Goal: Ask a question

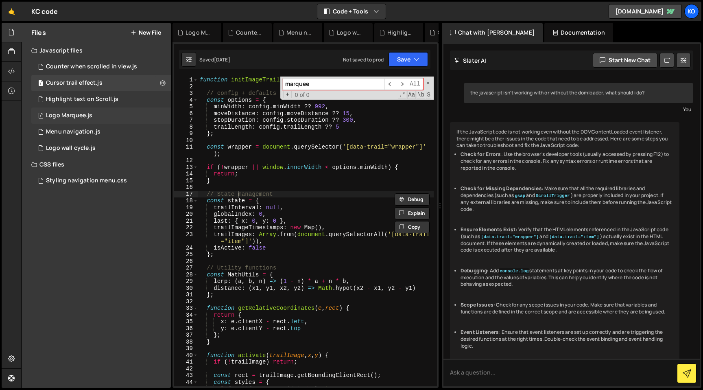
scroll to position [4167, 0]
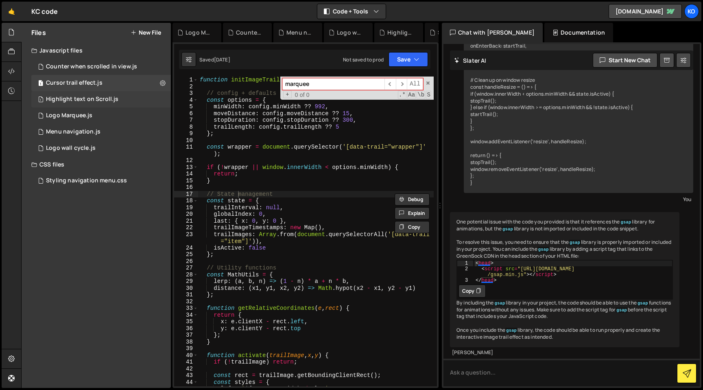
click at [64, 102] on div "Highlight text on Scroll.js" at bounding box center [82, 99] width 72 height 7
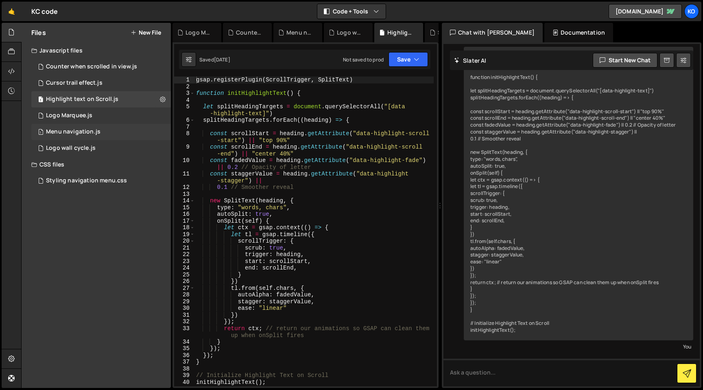
scroll to position [1960, 0]
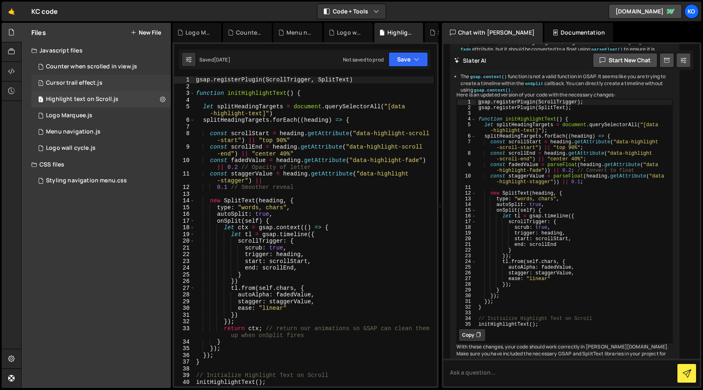
click at [68, 83] on div "Cursor trail effect.js" at bounding box center [74, 82] width 57 height 7
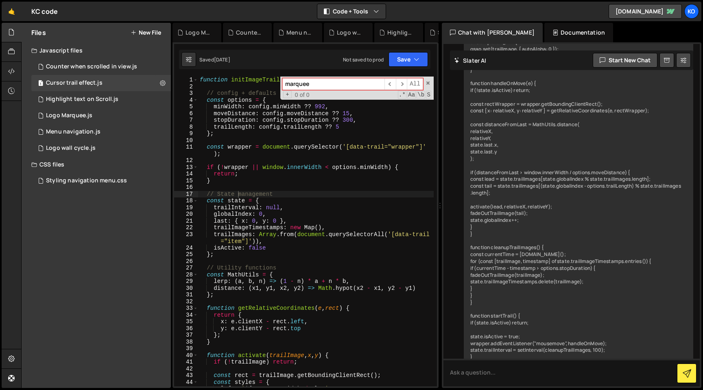
scroll to position [4167, 0]
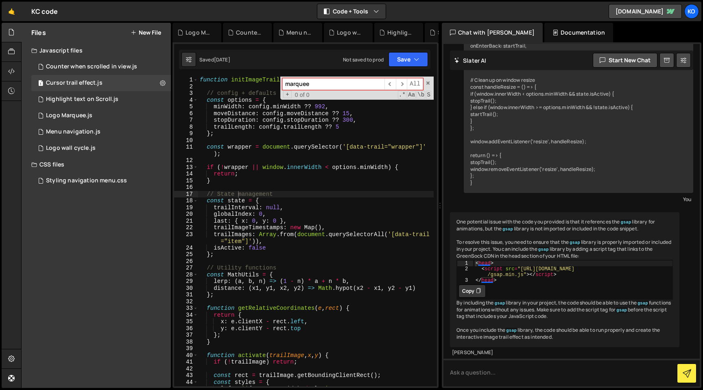
click at [270, 225] on div "function initImageTrail ( config = { }) { // config + defaults const options = …" at bounding box center [316, 237] width 236 height 323
click at [429, 83] on span at bounding box center [428, 83] width 6 height 6
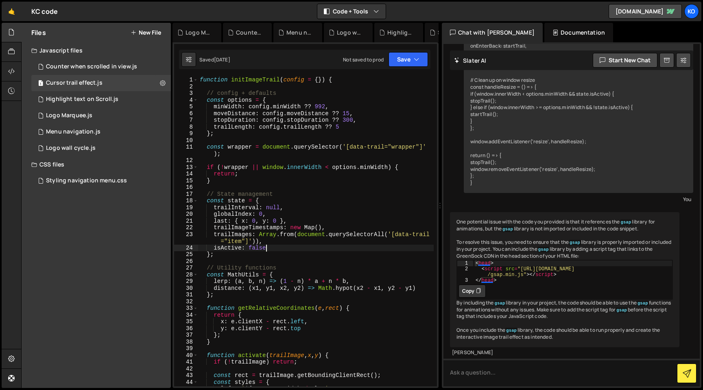
click at [302, 250] on div "function initImageTrail ( config = { }) { // config + defaults const options = …" at bounding box center [316, 237] width 236 height 323
type textarea "});"
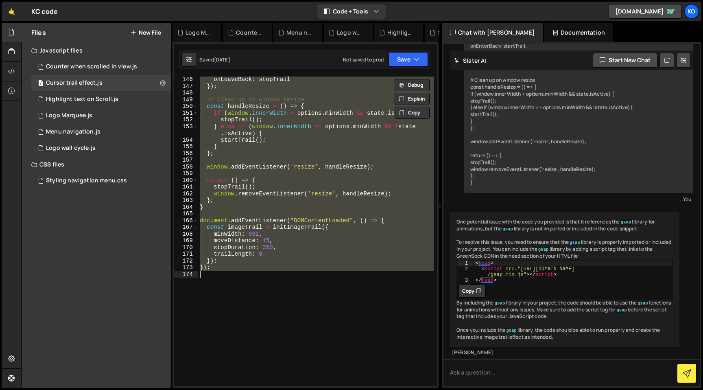
scroll to position [1064, 0]
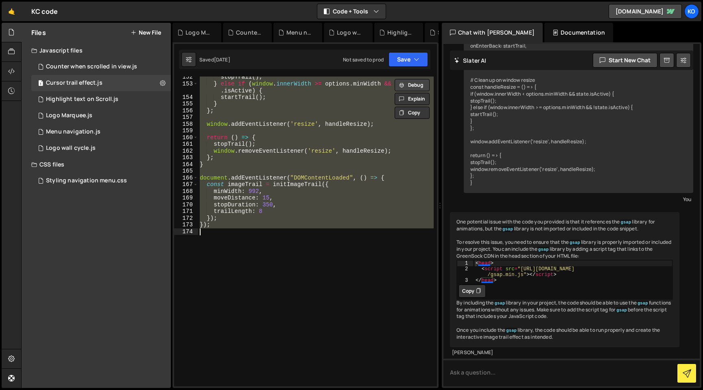
click at [405, 90] on button "Debug" at bounding box center [412, 85] width 35 height 12
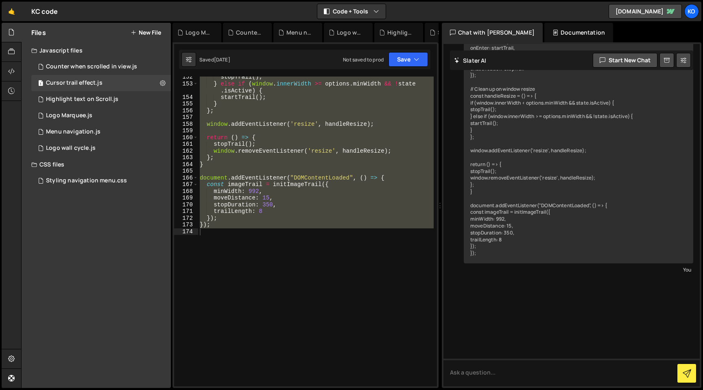
scroll to position [5527, 0]
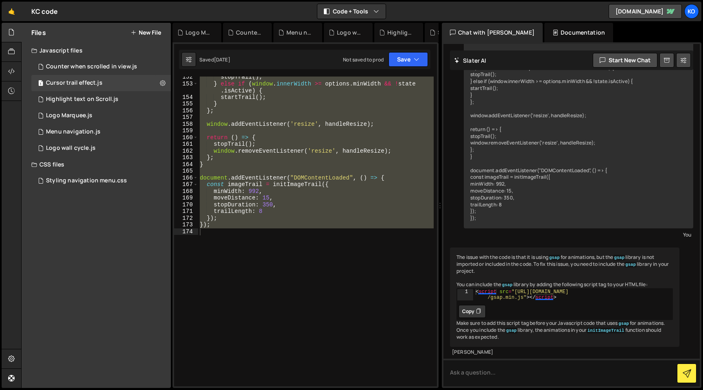
type textarea "<script src="[URL][DOMAIN_NAME]"></script>"
drag, startPoint x: 563, startPoint y: 285, endPoint x: 454, endPoint y: 264, distance: 111.5
click at [454, 264] on div "The issue with the code is that it is using gsap for animations, but the gsap l…" at bounding box center [564, 296] width 229 height 99
click at [463, 305] on button "Copy" at bounding box center [472, 311] width 27 height 13
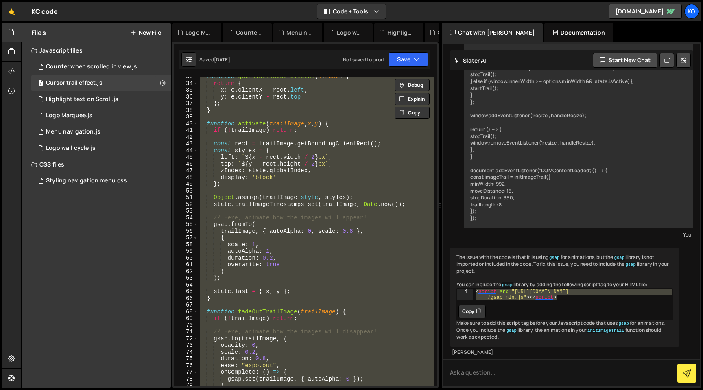
scroll to position [304, 0]
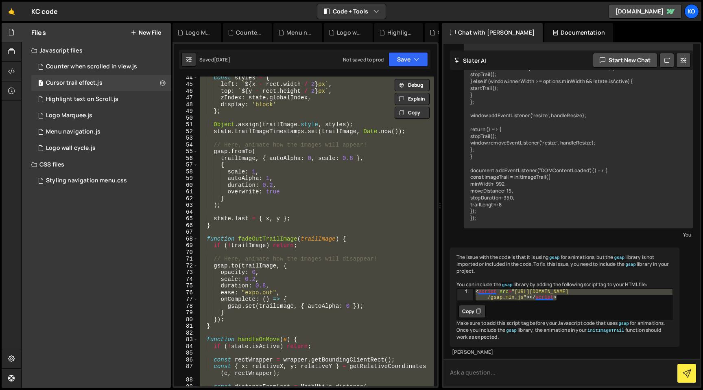
click at [465, 372] on textarea at bounding box center [572, 372] width 256 height 28
type textarea "how can i add the async attribute to this?"
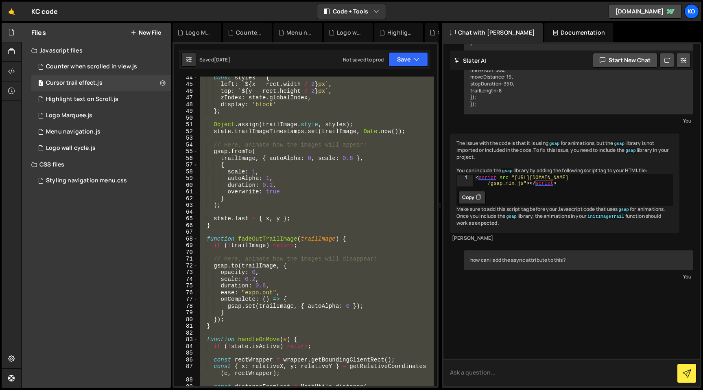
scroll to position [5683, 0]
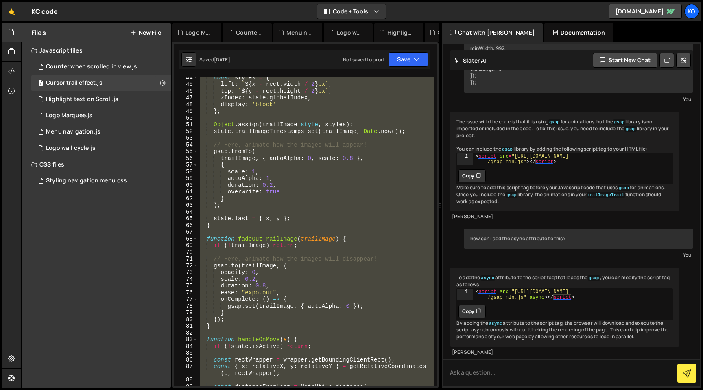
click at [370, 122] on div "const styles = { left : ` ${ x - rect . width / 2 } px ` , top : ` ${ y - rect …" at bounding box center [316, 231] width 236 height 310
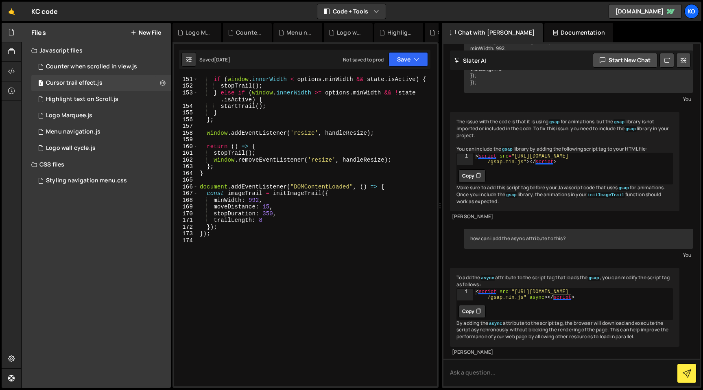
scroll to position [1064, 0]
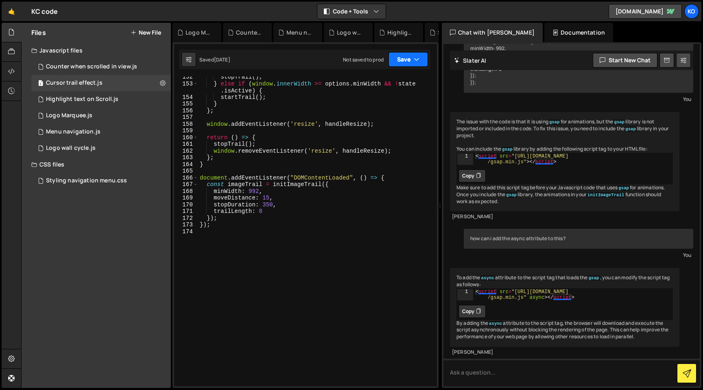
click at [420, 59] on button "Save" at bounding box center [408, 59] width 39 height 15
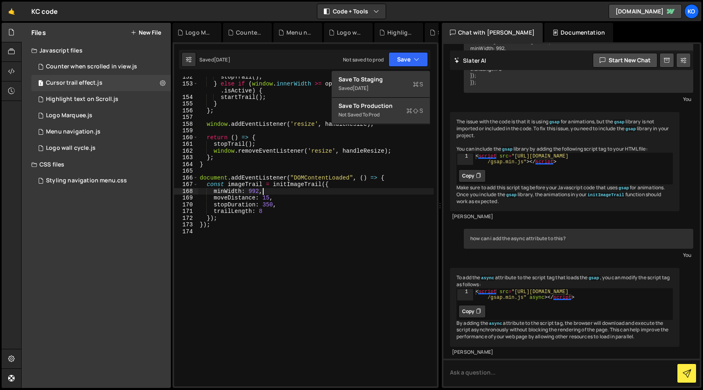
click at [312, 193] on div "stopTrail ( ) ; } else if ( window . innerWidth >= options . minWidth && ! stat…" at bounding box center [316, 235] width 236 height 323
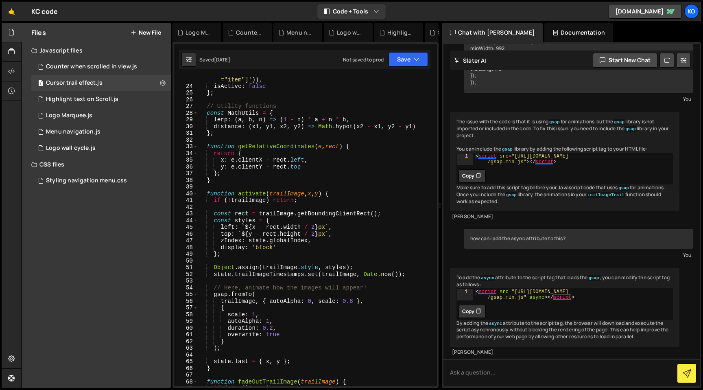
scroll to position [0, 0]
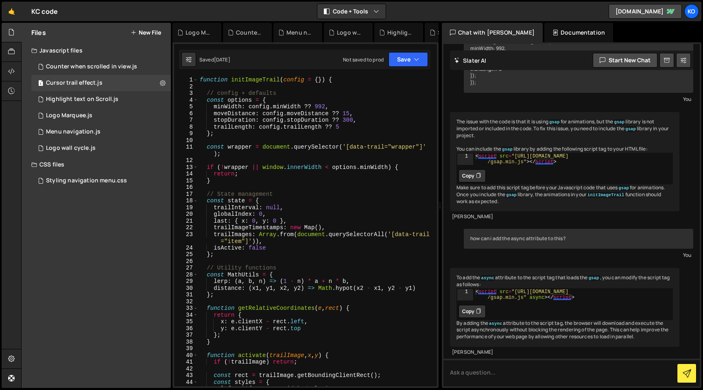
type textarea "});"
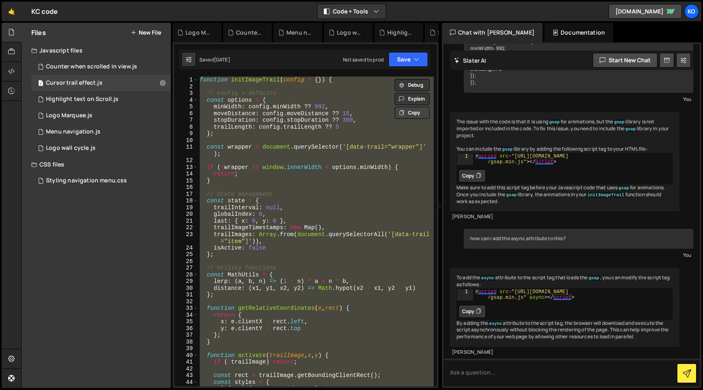
click at [406, 114] on button "Copy" at bounding box center [412, 113] width 35 height 12
